Goal: Find specific page/section: Find specific page/section

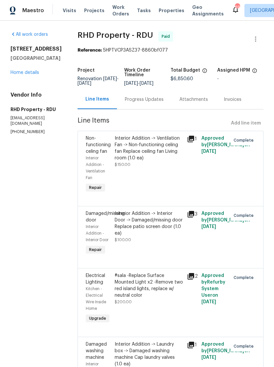
click at [32, 12] on span "Maestro" at bounding box center [33, 10] width 22 height 7
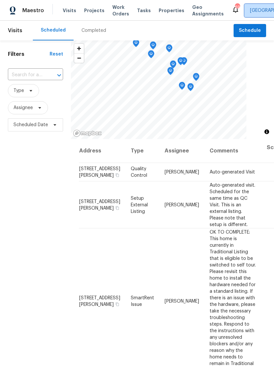
click at [250, 10] on span "[GEOGRAPHIC_DATA]" at bounding box center [272, 10] width 45 height 7
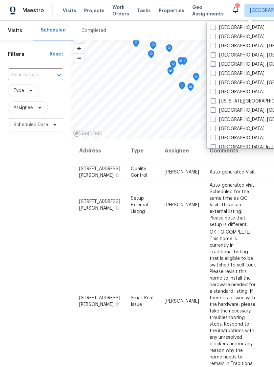
scroll to position [179, 0]
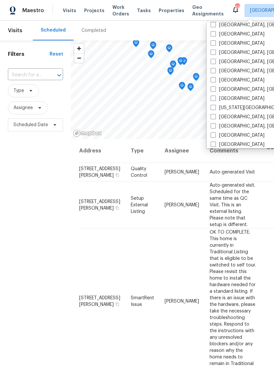
click at [217, 60] on label "[GEOGRAPHIC_DATA], [GEOGRAPHIC_DATA]" at bounding box center [262, 62] width 102 height 7
click at [215, 60] on input "[GEOGRAPHIC_DATA], [GEOGRAPHIC_DATA]" at bounding box center [213, 61] width 4 height 4
checkbox input "true"
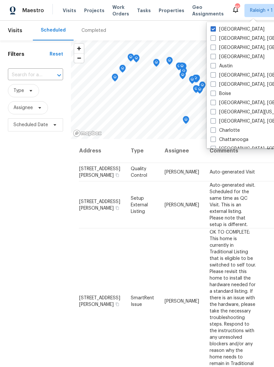
click at [215, 28] on span at bounding box center [213, 28] width 5 height 5
click at [215, 28] on input "[GEOGRAPHIC_DATA]" at bounding box center [213, 28] width 4 height 4
checkbox input "false"
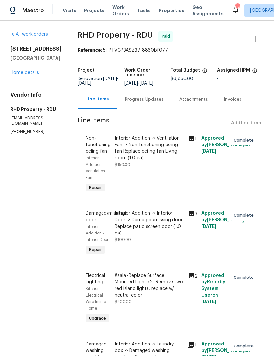
click at [159, 13] on span "Properties" at bounding box center [172, 10] width 26 height 7
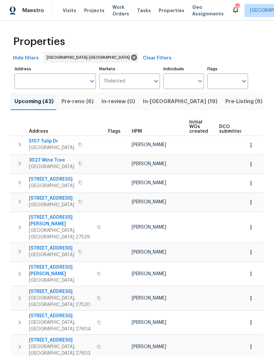
click at [132, 80] on input "Markets" at bounding box center [137, 81] width 25 height 15
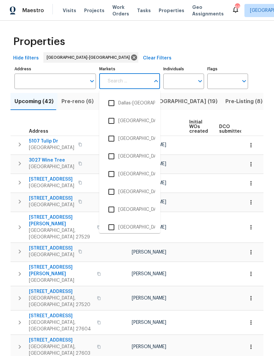
scroll to position [425, 0]
click at [134, 175] on li "[GEOGRAPHIC_DATA], [GEOGRAPHIC_DATA]" at bounding box center [130, 175] width 51 height 14
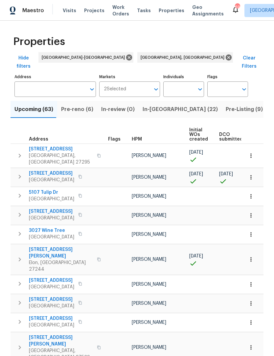
click at [147, 82] on input "Markets" at bounding box center [138, 89] width 24 height 15
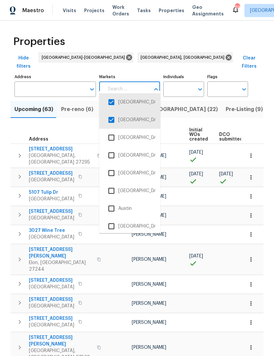
click at [116, 120] on input "checkbox" at bounding box center [112, 120] width 14 height 14
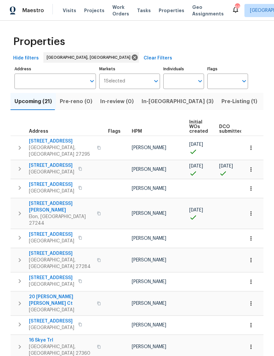
click at [189, 78] on input "Individuals" at bounding box center [178, 81] width 31 height 15
type input "ken"
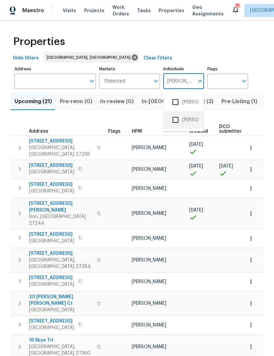
click at [194, 119] on li "[PERSON_NAME]" at bounding box center [184, 120] width 30 height 14
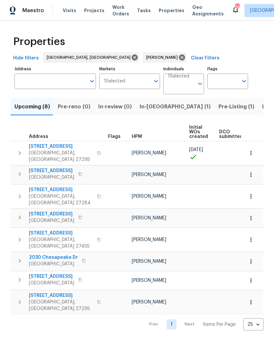
click at [21, 152] on icon "button" at bounding box center [20, 153] width 8 height 8
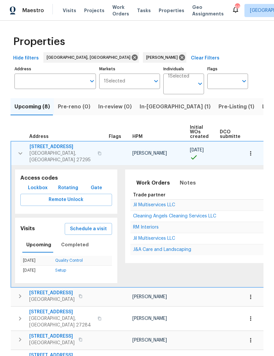
click at [37, 185] on span "Lockbox" at bounding box center [38, 188] width 20 height 8
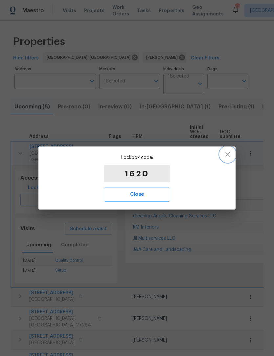
click at [231, 155] on icon "button" at bounding box center [228, 155] width 8 height 8
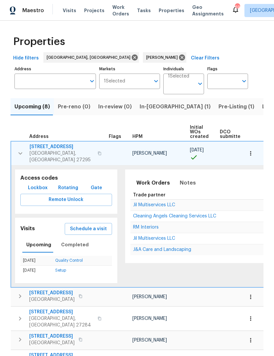
click at [96, 152] on button "button" at bounding box center [100, 154] width 8 height 16
click at [98, 152] on icon "button" at bounding box center [100, 154] width 4 height 4
click at [96, 148] on button "button" at bounding box center [100, 154] width 8 height 16
